Goal: Information Seeking & Learning: Learn about a topic

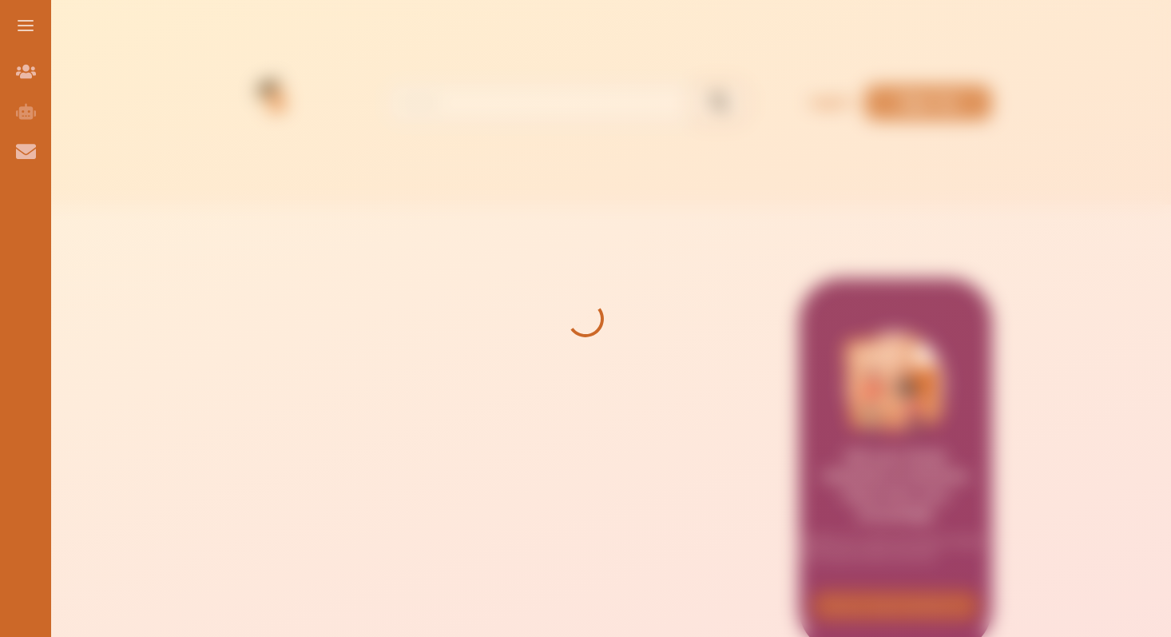
click at [547, 197] on div at bounding box center [585, 318] width 1171 height 637
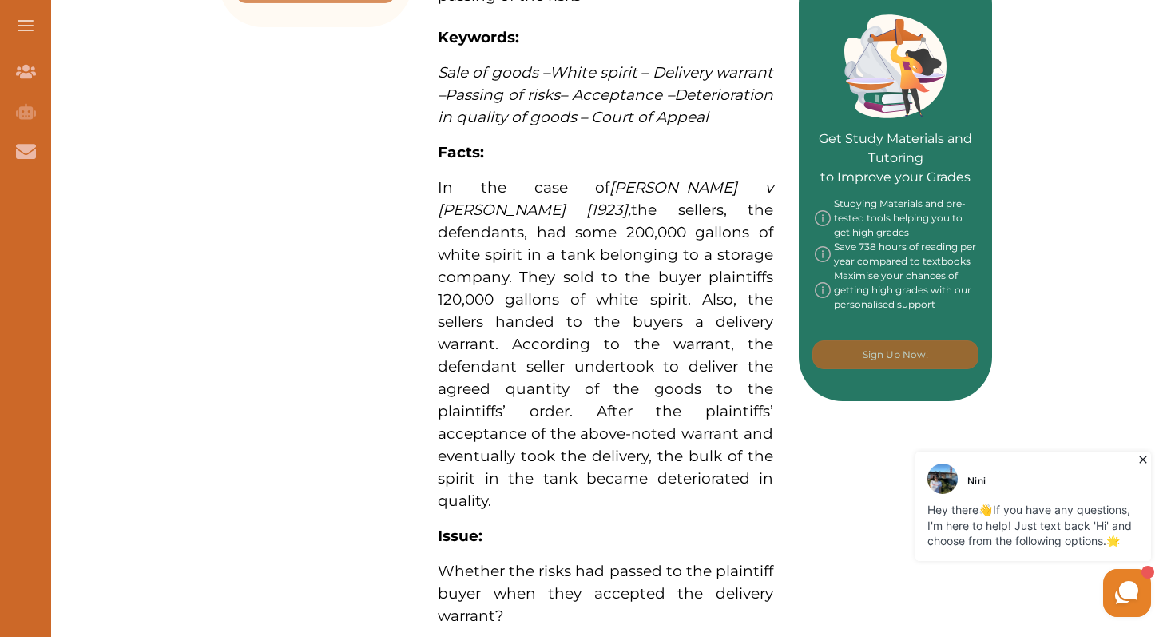
scroll to position [742, 0]
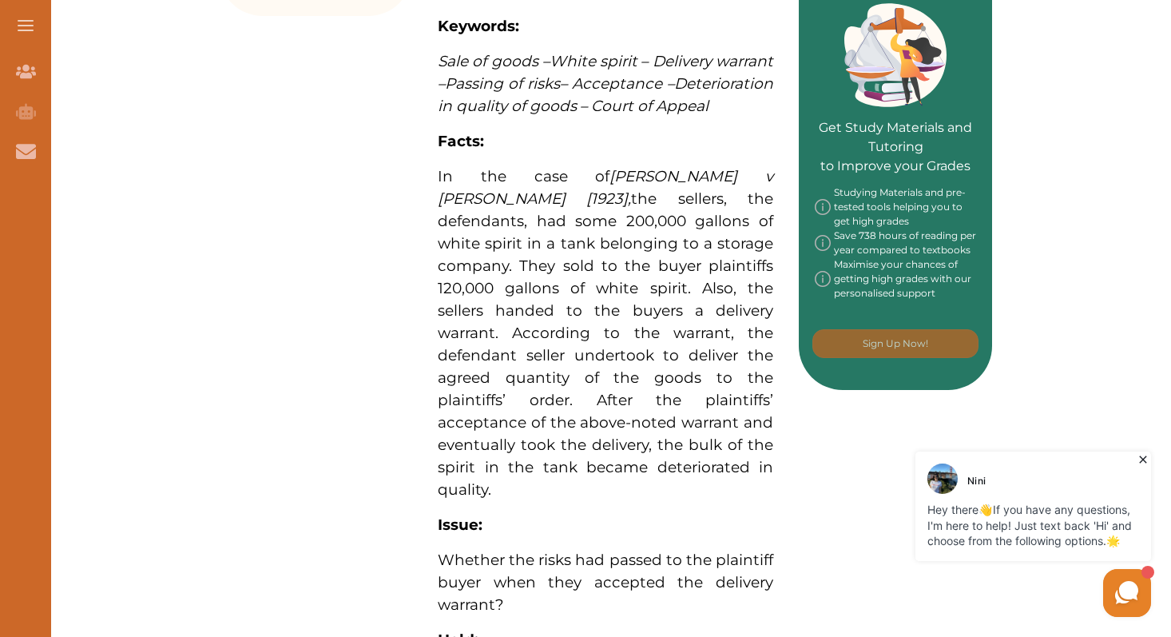
click at [603, 184] on span "In the case of [PERSON_NAME] v [PERSON_NAME] [1923] , the sellers, the defendan…" at bounding box center [606, 333] width 336 height 332
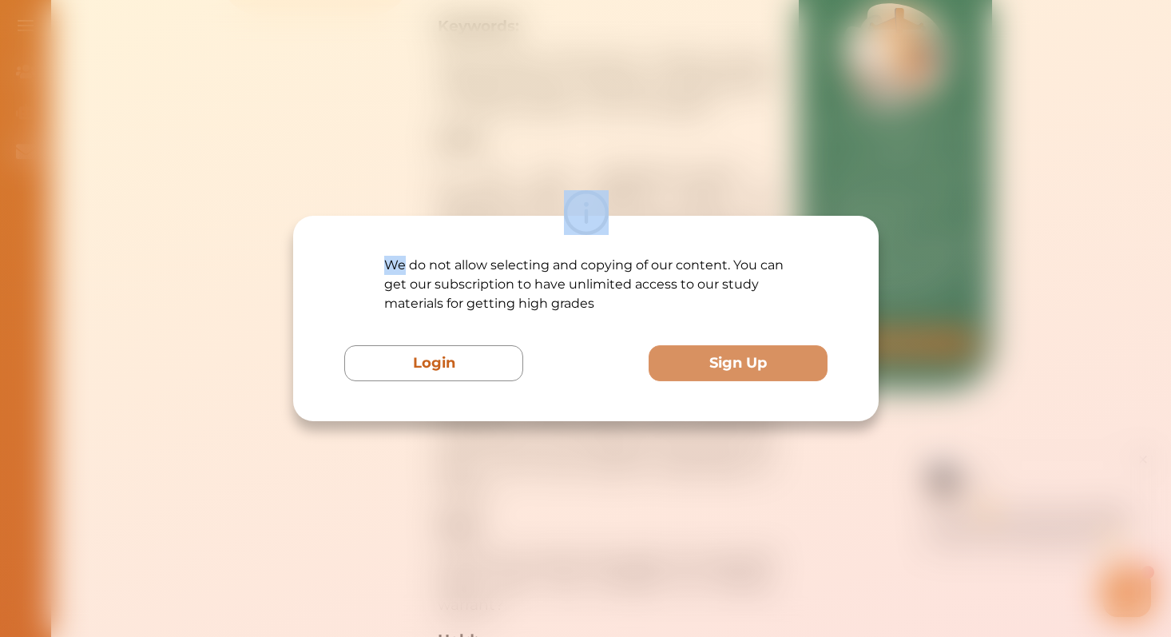
click at [603, 184] on div "We do not allow selecting and copying of our content. You can get our subscript…" at bounding box center [585, 318] width 1171 height 637
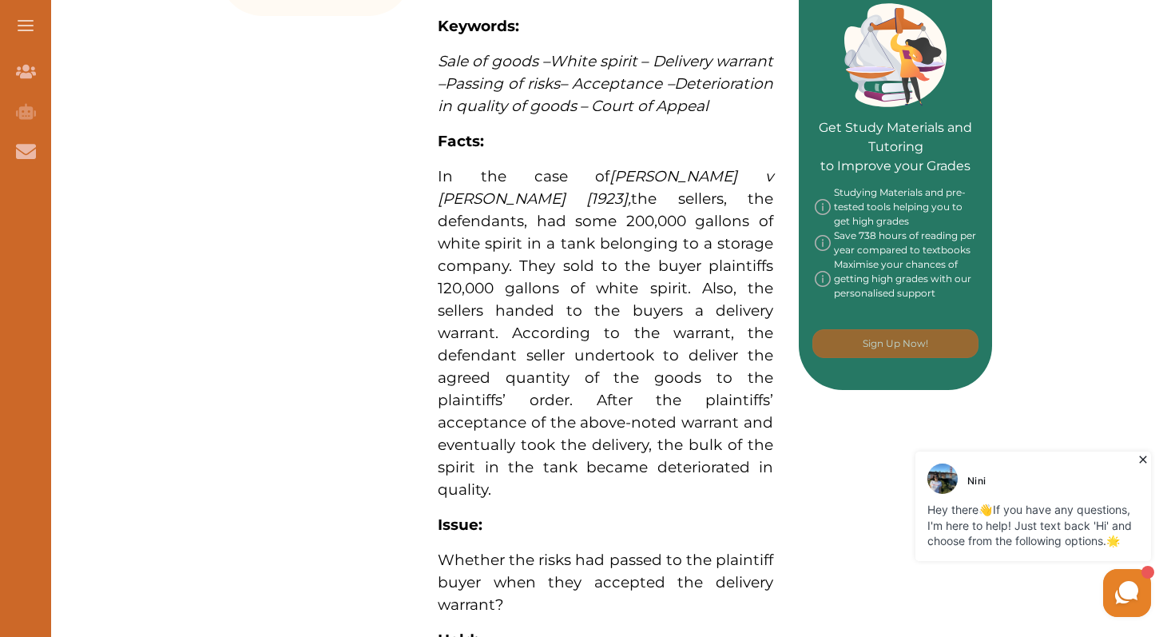
click at [603, 184] on div "We do not allow selecting and copying of our content. You can get our subscript…" at bounding box center [585, 318] width 1171 height 637
click at [555, 167] on span "In the case of [PERSON_NAME] v [PERSON_NAME] [1923] , the sellers, the defendan…" at bounding box center [606, 333] width 336 height 332
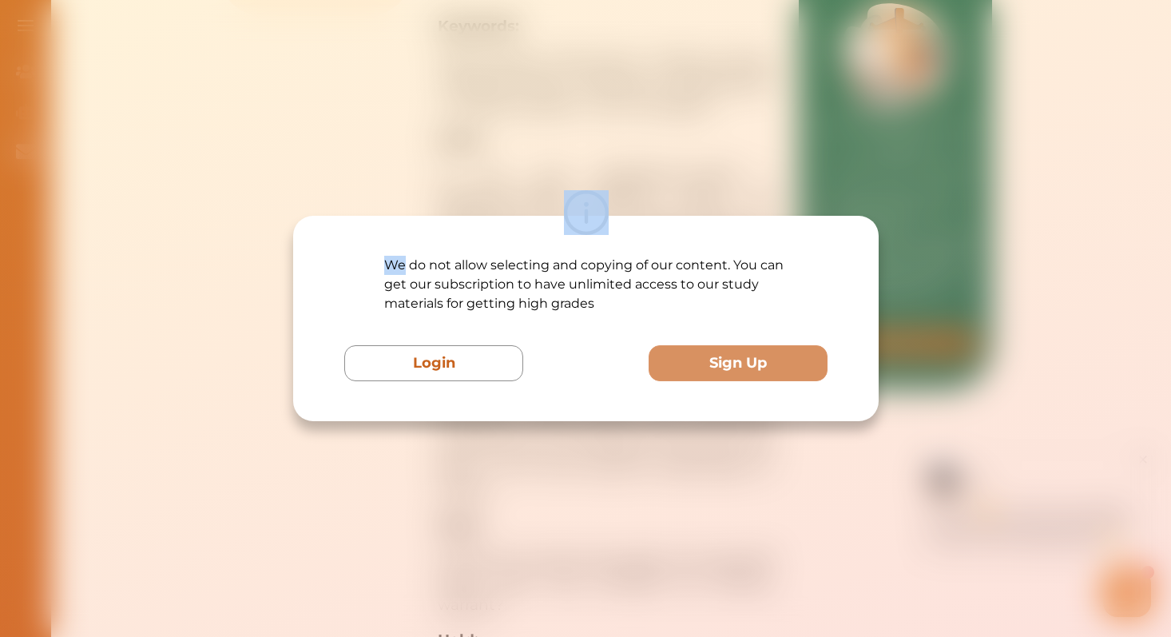
click at [555, 160] on div "We do not allow selecting and copying of our content. You can get our subscript…" at bounding box center [585, 318] width 1171 height 637
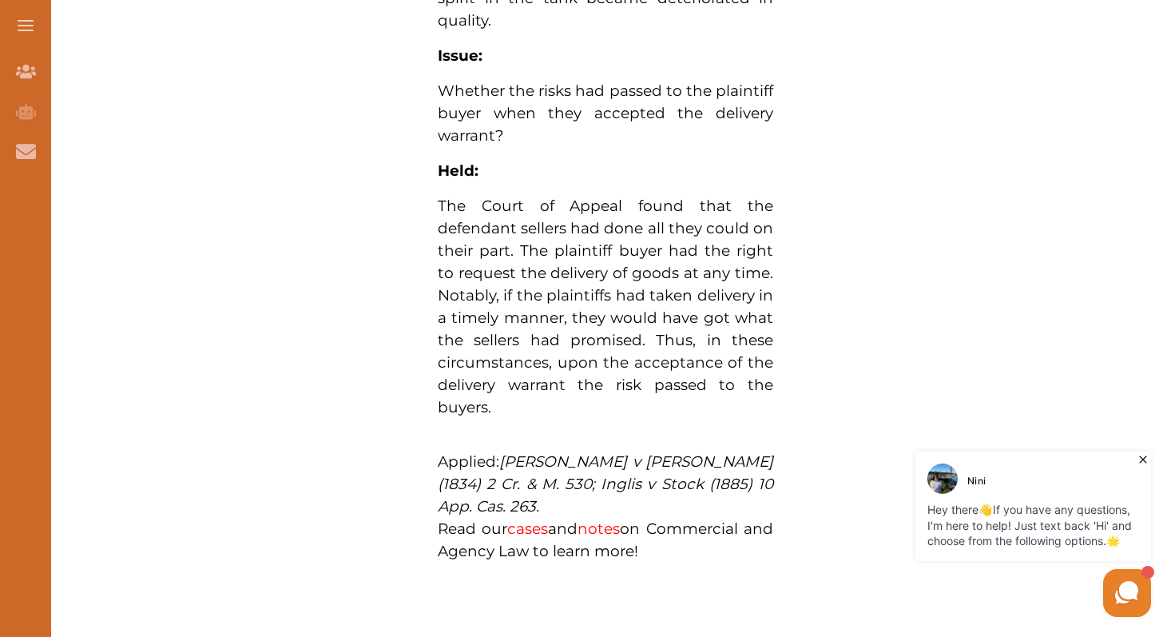
scroll to position [1213, 0]
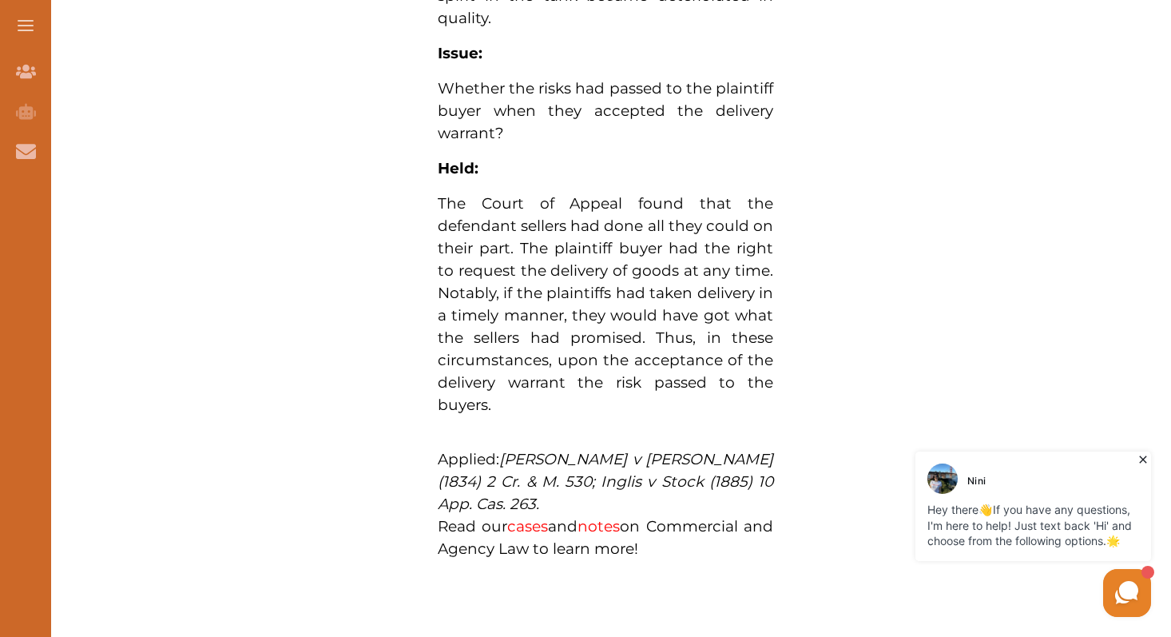
drag, startPoint x: 523, startPoint y: 196, endPoint x: 646, endPoint y: 331, distance: 183.2
click at [646, 331] on span "The Court of Appeal found that the defendant sellers had done all they could on…" at bounding box center [606, 304] width 336 height 220
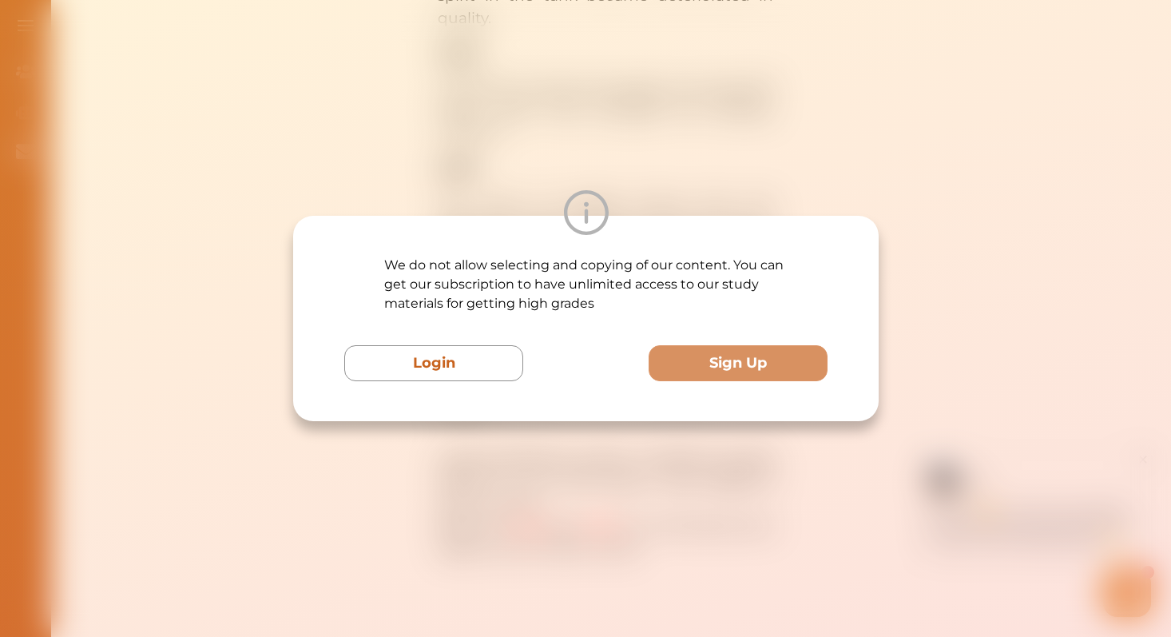
scroll to position [1191, 0]
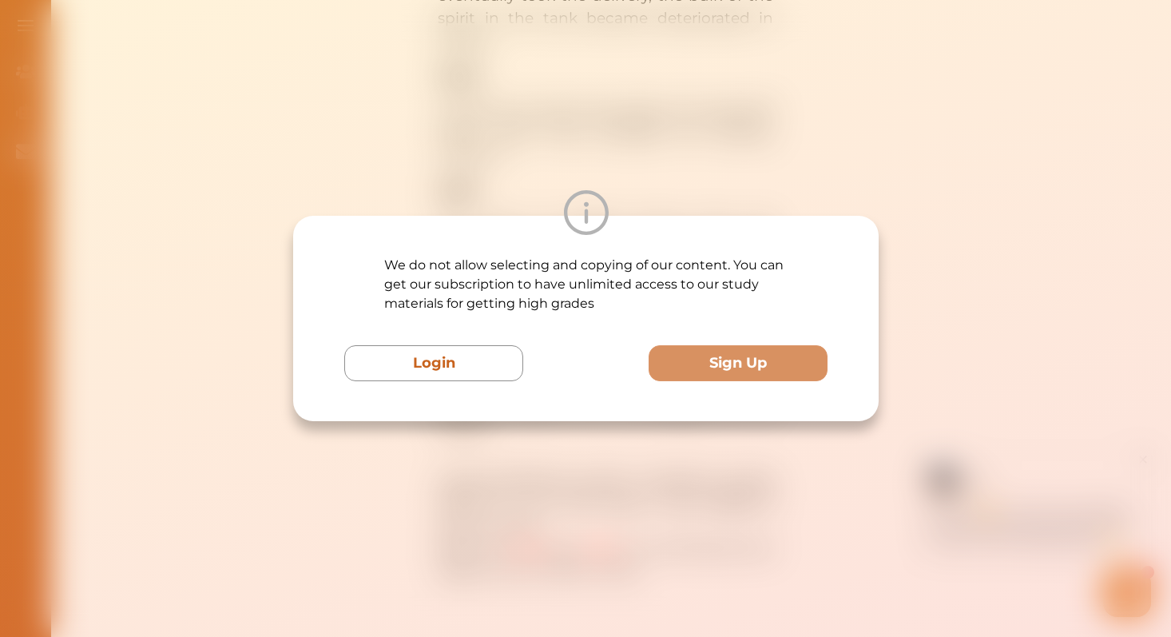
click at [648, 99] on div "We do not allow selecting and copying of our content. You can get our subscript…" at bounding box center [585, 318] width 1171 height 637
